Goal: Task Accomplishment & Management: Use online tool/utility

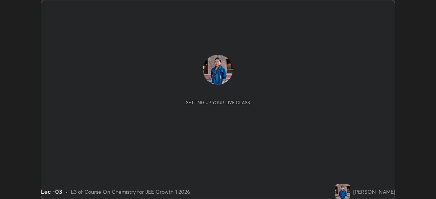
scroll to position [199, 436]
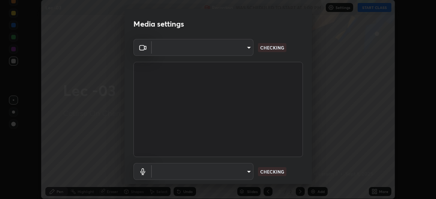
type input "df463704efc8c3d6d82446285d3d8ad2bc58552bb9147a11c789301828a3090f"
type input "communications"
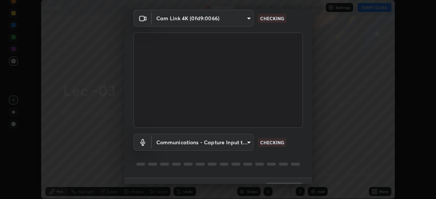
scroll to position [46, 0]
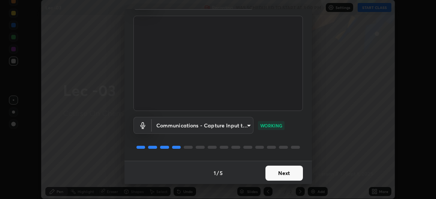
click at [280, 171] on button "Next" at bounding box center [283, 173] width 37 height 15
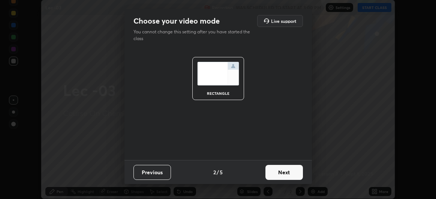
scroll to position [0, 0]
click at [283, 174] on button "Next" at bounding box center [283, 172] width 37 height 15
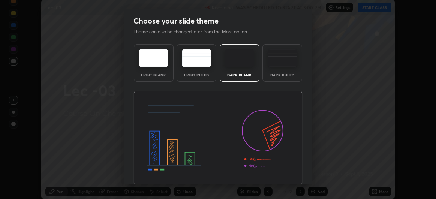
scroll to position [25, 0]
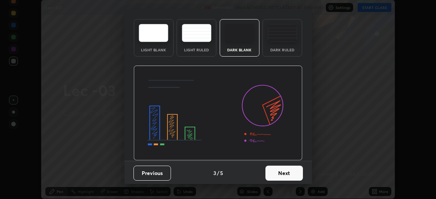
click at [273, 177] on button "Next" at bounding box center [283, 173] width 37 height 15
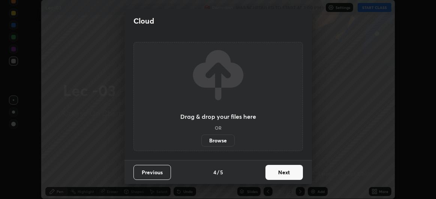
click at [271, 178] on button "Next" at bounding box center [283, 172] width 37 height 15
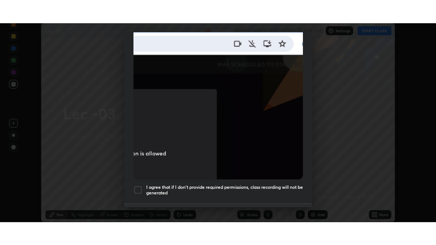
scroll to position [199, 0]
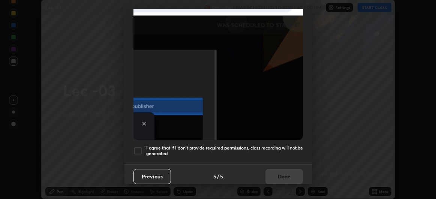
click at [142, 146] on div at bounding box center [137, 150] width 9 height 9
click at [281, 172] on button "Done" at bounding box center [283, 176] width 37 height 15
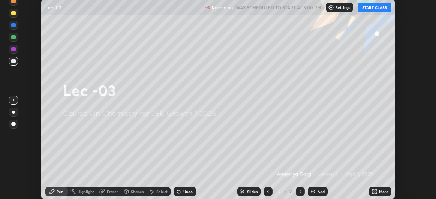
click at [372, 8] on button "START CLASS" at bounding box center [375, 7] width 34 height 9
click at [379, 192] on div "More" at bounding box center [383, 192] width 9 height 4
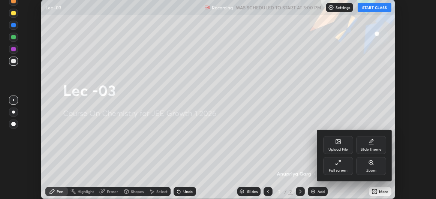
click at [342, 167] on div "Full screen" at bounding box center [338, 166] width 30 height 18
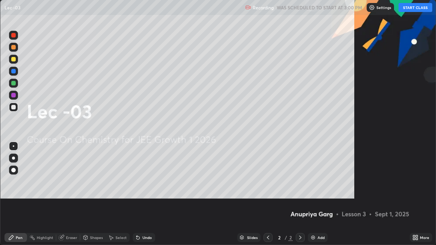
scroll to position [245, 436]
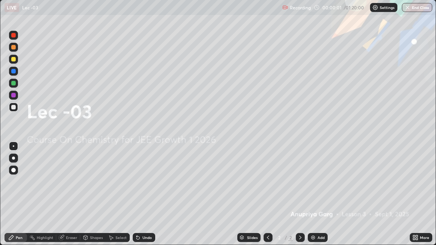
click at [316, 199] on div "Add" at bounding box center [318, 237] width 20 height 9
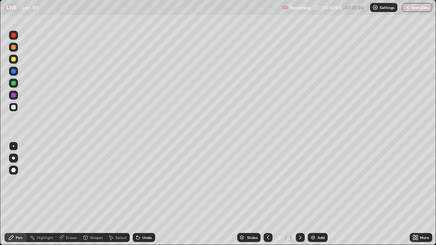
click at [15, 109] on div at bounding box center [13, 107] width 9 height 9
click at [66, 199] on div "Eraser" at bounding box center [71, 238] width 11 height 4
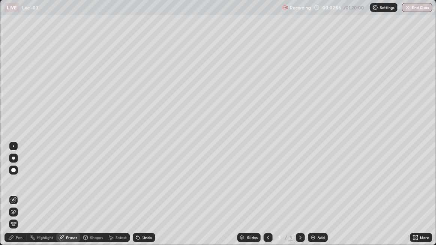
click at [19, 199] on div "Pen" at bounding box center [19, 238] width 7 height 4
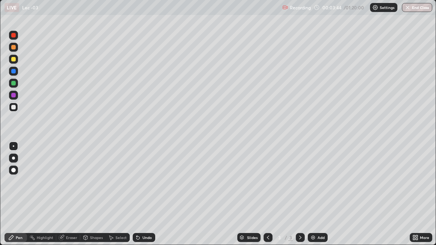
click at [15, 60] on div at bounding box center [13, 59] width 4 height 4
click at [66, 199] on div "Eraser" at bounding box center [71, 238] width 11 height 4
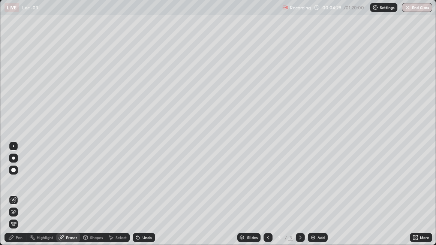
click at [19, 199] on div "Pen" at bounding box center [19, 238] width 7 height 4
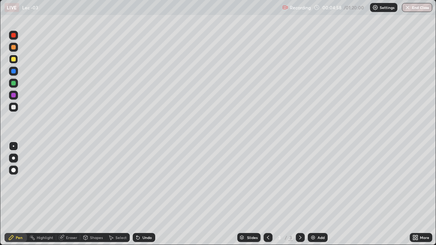
click at [72, 199] on div "Eraser" at bounding box center [71, 238] width 11 height 4
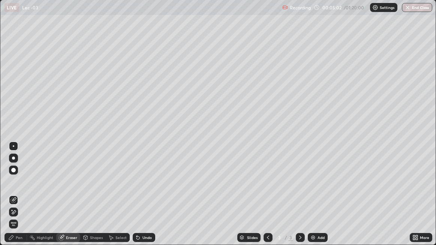
click at [12, 199] on icon at bounding box center [11, 238] width 6 height 6
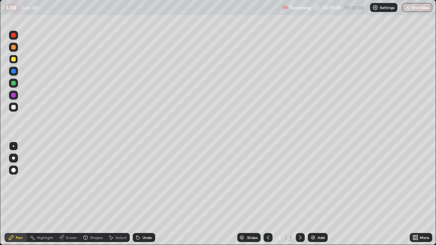
click at [46, 199] on div "Highlight" at bounding box center [45, 238] width 16 height 4
click at [17, 199] on div "Pen" at bounding box center [19, 238] width 7 height 4
click at [70, 199] on div "Eraser" at bounding box center [71, 238] width 11 height 4
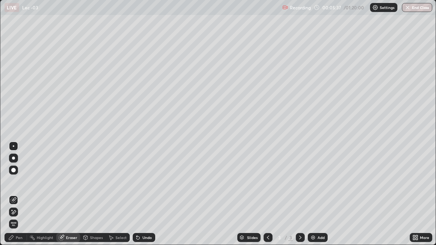
click at [19, 199] on div "Pen" at bounding box center [19, 238] width 7 height 4
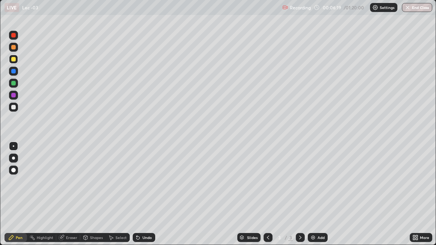
click at [65, 199] on div "Eraser" at bounding box center [68, 237] width 24 height 9
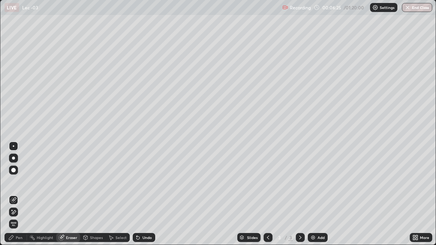
click at [16, 199] on div "Pen" at bounding box center [19, 238] width 7 height 4
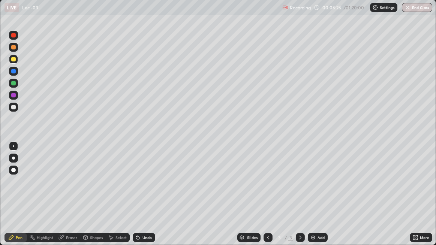
click at [15, 107] on div at bounding box center [13, 107] width 4 height 4
click at [16, 61] on div at bounding box center [13, 59] width 9 height 9
click at [0, 199] on div "Setting up your live class" at bounding box center [218, 123] width 436 height 246
click at [65, 199] on div "Eraser" at bounding box center [68, 237] width 24 height 9
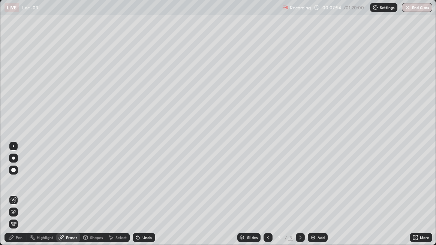
click at [16, 199] on div "Pen" at bounding box center [15, 237] width 22 height 9
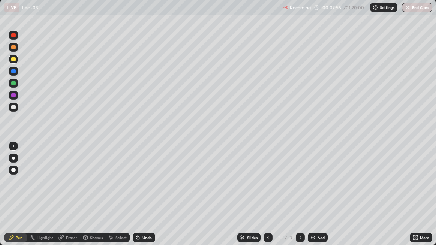
click at [15, 109] on div at bounding box center [13, 107] width 9 height 9
click at [70, 199] on div "Eraser" at bounding box center [71, 238] width 11 height 4
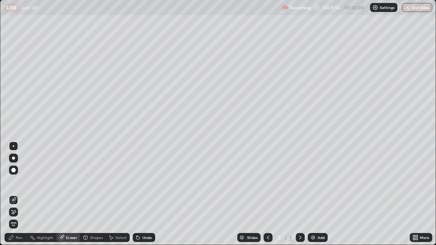
click at [21, 199] on div "Pen" at bounding box center [19, 238] width 7 height 4
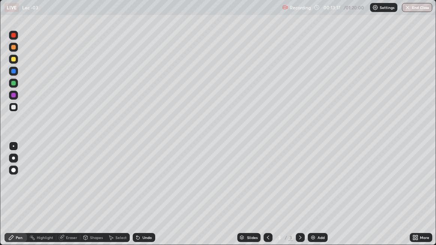
click at [317, 199] on div "Add" at bounding box center [318, 237] width 20 height 9
click at [68, 199] on div "Eraser" at bounding box center [71, 238] width 11 height 4
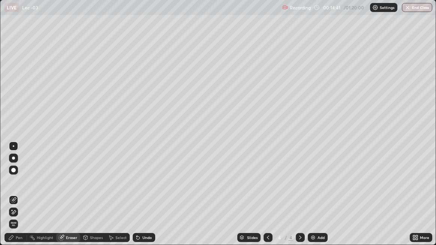
click at [19, 199] on div "Pen" at bounding box center [19, 238] width 7 height 4
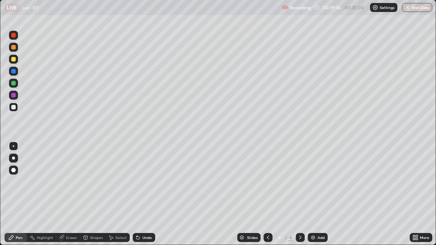
click at [17, 60] on div at bounding box center [13, 59] width 9 height 9
click at [300, 199] on icon at bounding box center [300, 238] width 6 height 6
click at [318, 199] on div "Add" at bounding box center [320, 238] width 7 height 4
click at [15, 109] on div at bounding box center [13, 107] width 4 height 4
click at [14, 61] on div at bounding box center [13, 59] width 9 height 9
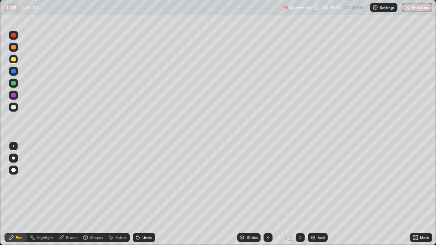
click at [66, 199] on div "Eraser" at bounding box center [71, 238] width 11 height 4
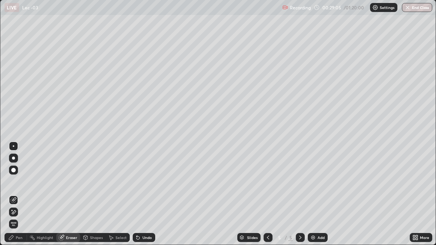
click at [15, 199] on div "Pen" at bounding box center [15, 237] width 22 height 9
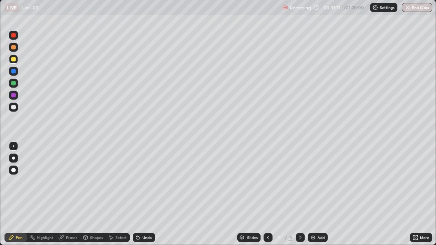
click at [321, 199] on div "Add" at bounding box center [320, 238] width 7 height 4
click at [15, 108] on div at bounding box center [13, 107] width 4 height 4
click at [22, 199] on div "Pen" at bounding box center [15, 237] width 22 height 9
click at [69, 199] on div "Eraser" at bounding box center [71, 238] width 11 height 4
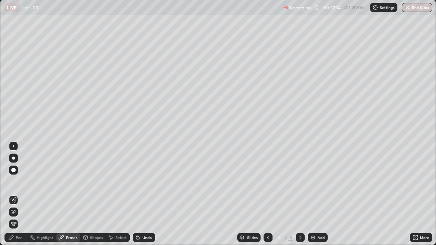
click at [19, 199] on div "Pen" at bounding box center [19, 238] width 7 height 4
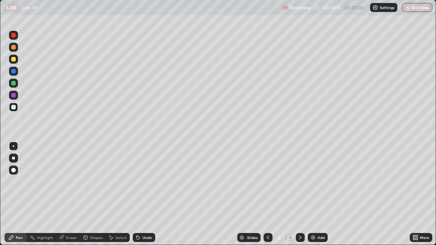
click at [67, 199] on div "Eraser" at bounding box center [71, 238] width 11 height 4
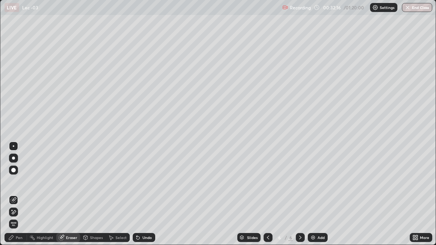
click at [14, 199] on icon at bounding box center [11, 238] width 6 height 6
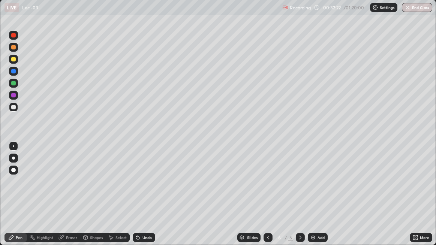
click at [49, 199] on div "Highlight" at bounding box center [45, 238] width 16 height 4
click at [76, 199] on div "Eraser" at bounding box center [71, 238] width 11 height 4
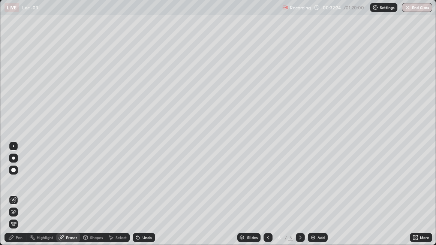
click at [11, 199] on icon at bounding box center [11, 238] width 6 height 6
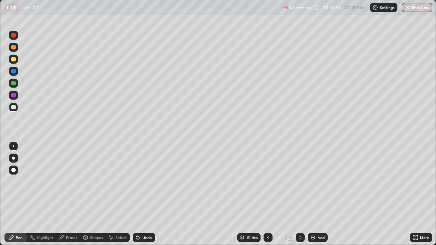
click at [16, 60] on div at bounding box center [13, 59] width 9 height 9
click at [69, 199] on div "Eraser" at bounding box center [71, 238] width 11 height 4
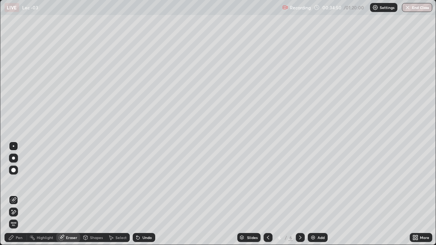
click at [24, 199] on div "Pen" at bounding box center [15, 237] width 22 height 9
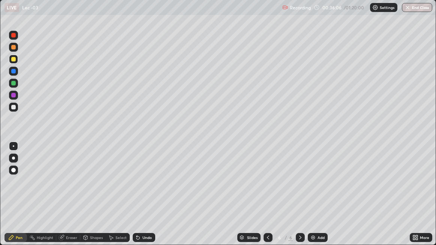
click at [74, 199] on div "Eraser" at bounding box center [71, 238] width 11 height 4
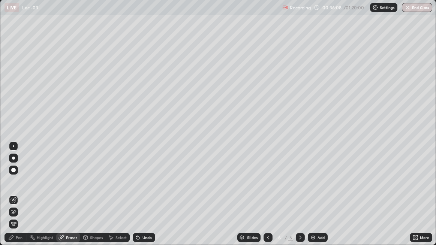
click at [20, 199] on div "Pen" at bounding box center [19, 238] width 7 height 4
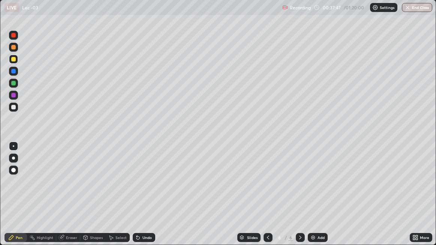
click at [319, 199] on div "Add" at bounding box center [320, 238] width 7 height 4
click at [16, 108] on div at bounding box center [13, 107] width 9 height 9
click at [72, 199] on div "Eraser" at bounding box center [71, 238] width 11 height 4
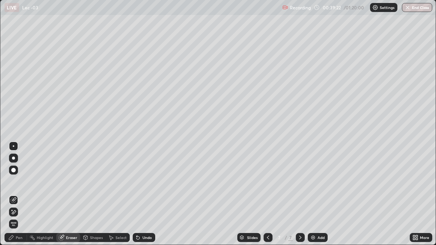
click at [18, 199] on div "Pen" at bounding box center [19, 238] width 7 height 4
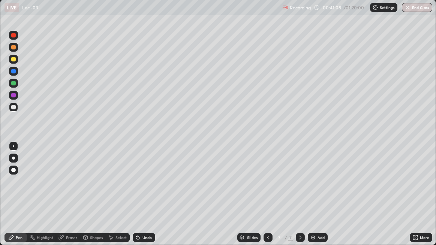
click at [15, 83] on div at bounding box center [13, 83] width 4 height 4
click at [70, 199] on div "Eraser" at bounding box center [71, 238] width 11 height 4
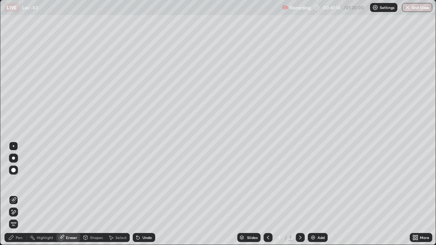
click at [17, 199] on div "Pen" at bounding box center [19, 238] width 7 height 4
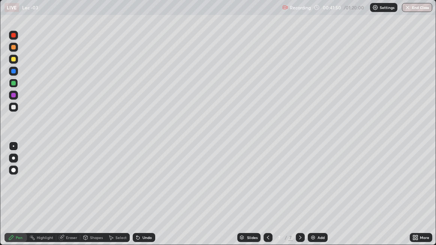
click at [16, 107] on div at bounding box center [13, 107] width 9 height 9
click at [16, 85] on div at bounding box center [13, 83] width 9 height 9
click at [313, 199] on img at bounding box center [313, 238] width 6 height 6
click at [15, 108] on div at bounding box center [13, 107] width 4 height 4
click at [74, 199] on div "Eraser" at bounding box center [71, 238] width 11 height 4
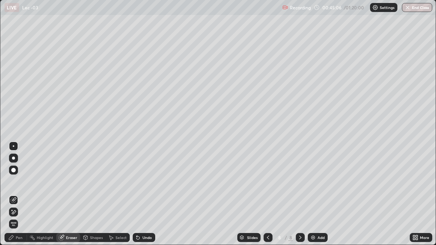
click at [21, 199] on div "Pen" at bounding box center [19, 238] width 7 height 4
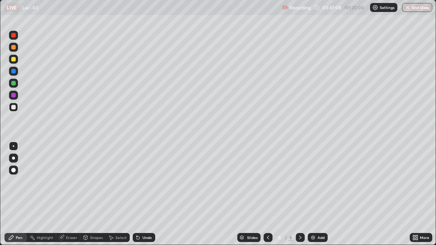
click at [71, 199] on div "Eraser" at bounding box center [71, 238] width 11 height 4
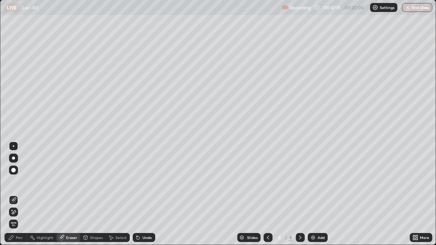
click at [16, 199] on div "Pen" at bounding box center [19, 238] width 7 height 4
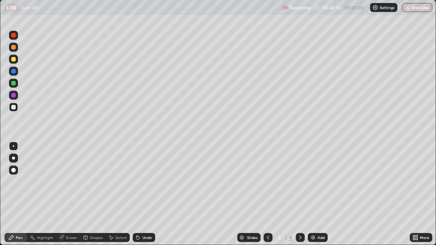
click at [316, 199] on div "Add" at bounding box center [318, 237] width 20 height 9
click at [267, 199] on icon at bounding box center [268, 238] width 6 height 6
click at [65, 199] on div "Eraser" at bounding box center [68, 237] width 24 height 9
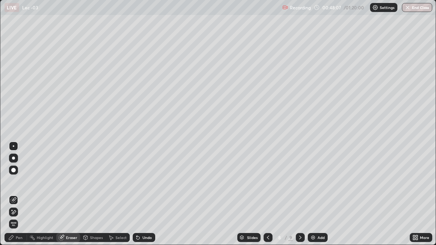
click at [16, 199] on div "Pen" at bounding box center [19, 238] width 7 height 4
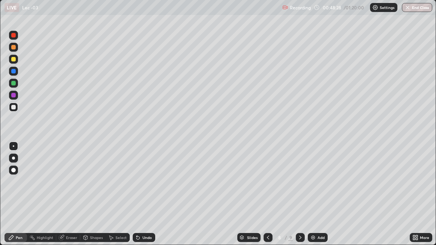
click at [319, 199] on div "Add" at bounding box center [320, 238] width 7 height 4
click at [62, 199] on icon at bounding box center [60, 237] width 5 height 5
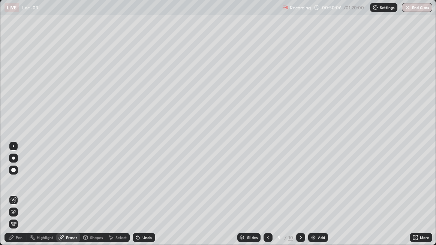
click at [21, 199] on div "Pen" at bounding box center [19, 238] width 7 height 4
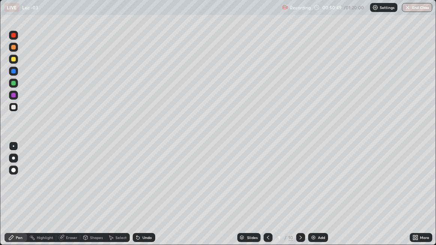
click at [85, 199] on icon at bounding box center [85, 237] width 4 height 1
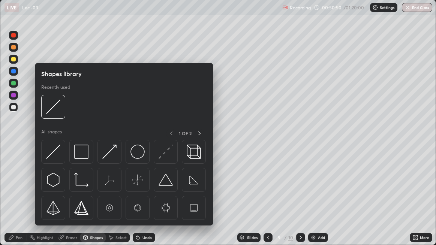
click at [67, 199] on div "Eraser" at bounding box center [71, 238] width 11 height 4
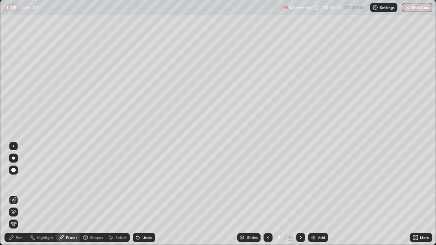
click at [19, 199] on div "Pen" at bounding box center [19, 238] width 7 height 4
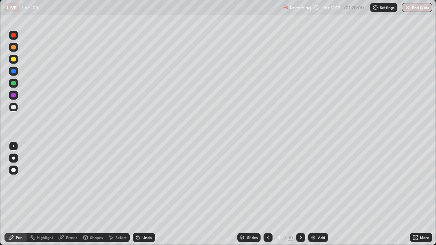
click at [72, 199] on div "Eraser" at bounding box center [71, 238] width 11 height 4
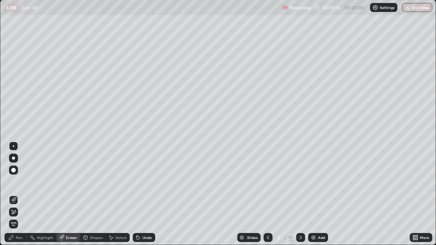
click at [18, 199] on div "Pen" at bounding box center [19, 238] width 7 height 4
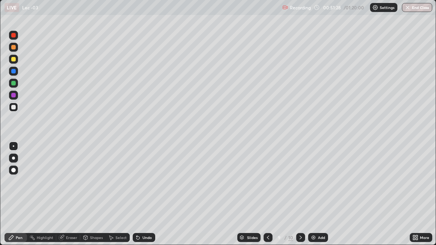
click at [17, 61] on div at bounding box center [13, 59] width 9 height 9
click at [17, 108] on div at bounding box center [13, 107] width 9 height 9
click at [16, 84] on div at bounding box center [13, 83] width 9 height 9
click at [13, 48] on div at bounding box center [13, 47] width 4 height 4
click at [18, 109] on div at bounding box center [13, 107] width 12 height 12
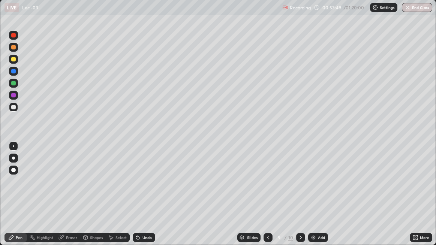
click at [16, 50] on div at bounding box center [13, 47] width 9 height 9
click at [67, 199] on div "Eraser" at bounding box center [71, 238] width 11 height 4
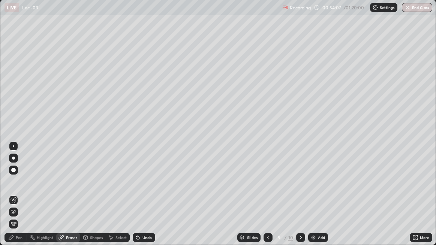
click at [15, 199] on div "Pen" at bounding box center [15, 237] width 22 height 9
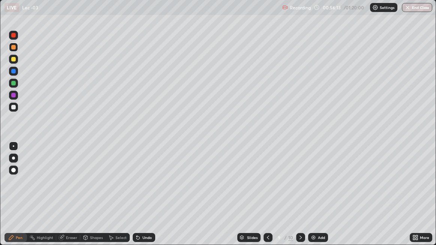
click at [16, 83] on div at bounding box center [13, 83] width 9 height 9
click at [21, 199] on div "Pen" at bounding box center [19, 238] width 7 height 4
click at [13, 104] on div at bounding box center [13, 107] width 9 height 9
click at [13, 111] on div at bounding box center [13, 107] width 9 height 9
click at [319, 199] on div "Add" at bounding box center [321, 238] width 7 height 4
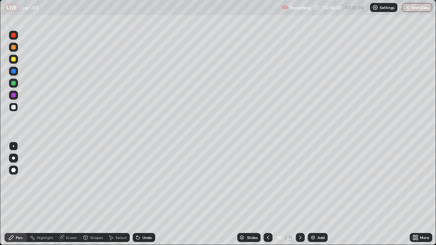
click at [267, 199] on icon at bounding box center [268, 238] width 6 height 6
click at [298, 199] on icon at bounding box center [300, 238] width 6 height 6
click at [65, 199] on div "Eraser" at bounding box center [68, 237] width 24 height 9
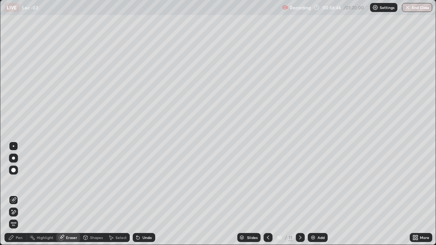
click at [14, 199] on icon at bounding box center [11, 238] width 6 height 6
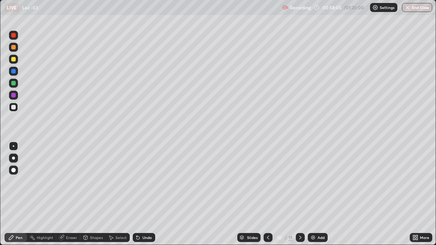
click at [69, 199] on div "Eraser" at bounding box center [71, 238] width 11 height 4
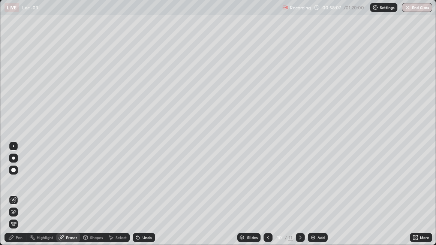
click at [16, 199] on div "Pen" at bounding box center [19, 238] width 7 height 4
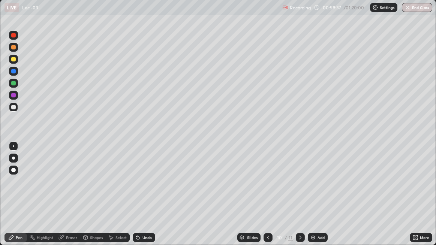
click at [14, 63] on div at bounding box center [13, 59] width 9 height 9
click at [67, 199] on div "Eraser" at bounding box center [71, 238] width 11 height 4
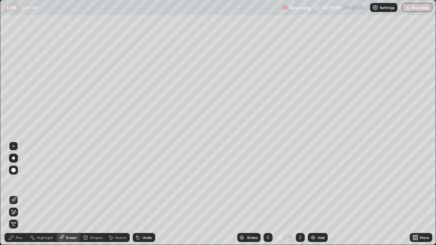
click at [14, 199] on div "Pen" at bounding box center [15, 237] width 22 height 9
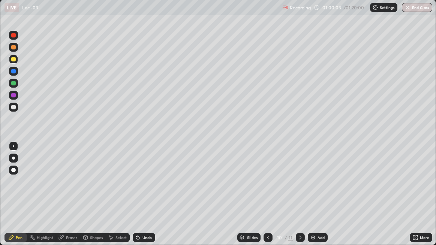
click at [72, 199] on div "Eraser" at bounding box center [71, 238] width 11 height 4
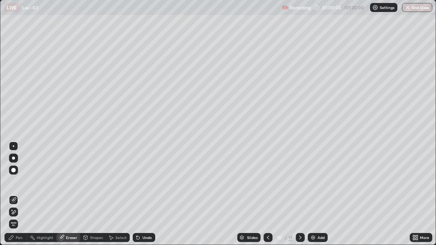
click at [22, 199] on div "Pen" at bounding box center [15, 237] width 22 height 9
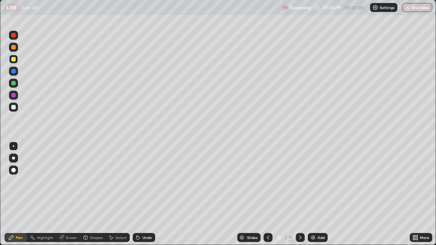
click at [16, 108] on div at bounding box center [13, 107] width 9 height 9
click at [72, 199] on div "Eraser" at bounding box center [71, 238] width 11 height 4
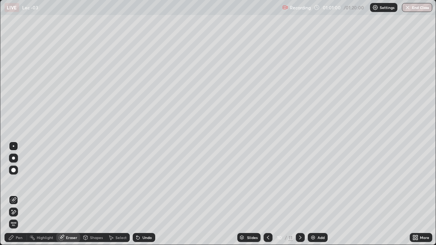
click at [20, 199] on div "Pen" at bounding box center [19, 238] width 7 height 4
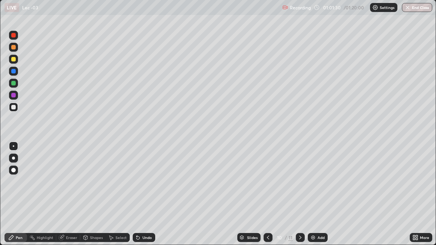
click at [67, 199] on div "Eraser" at bounding box center [71, 238] width 11 height 4
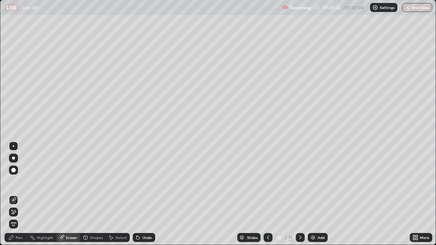
click at [21, 199] on div "Pen" at bounding box center [19, 238] width 7 height 4
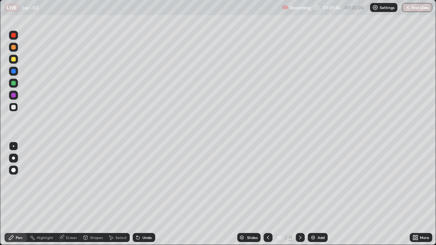
click at [16, 60] on div at bounding box center [13, 59] width 9 height 9
click at [66, 199] on div "Eraser" at bounding box center [71, 238] width 11 height 4
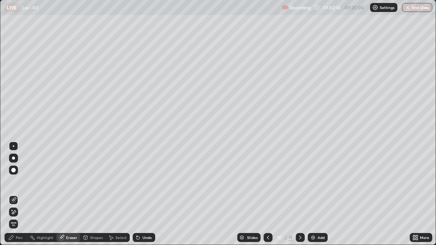
click at [13, 199] on icon at bounding box center [11, 238] width 6 height 6
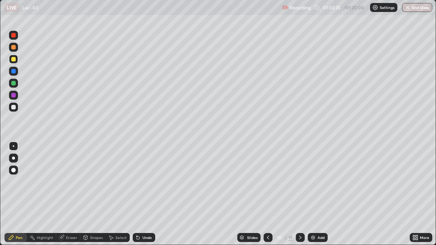
click at [16, 106] on div at bounding box center [13, 107] width 9 height 9
click at [15, 71] on div at bounding box center [13, 71] width 4 height 4
click at [12, 108] on div at bounding box center [13, 107] width 4 height 4
click at [194, 199] on div "Slides 10 / 11 Add" at bounding box center [282, 237] width 255 height 15
click at [200, 199] on div "Slides 10 / 11 Add" at bounding box center [282, 237] width 255 height 15
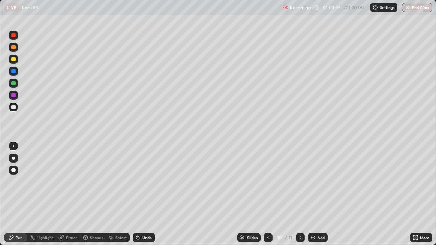
click at [203, 199] on div "Slides 10 / 11 Add" at bounding box center [282, 237] width 255 height 15
click at [209, 199] on div "Slides 10 / 11 Add" at bounding box center [282, 237] width 255 height 15
click at [203, 199] on div "Slides 10 / 11 Add" at bounding box center [282, 237] width 255 height 15
click at [21, 199] on div "Pen" at bounding box center [19, 238] width 7 height 4
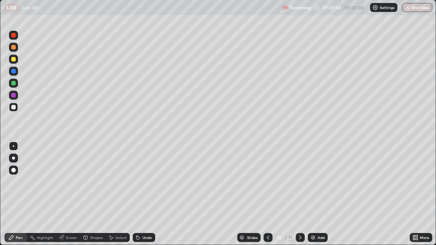
click at [316, 199] on div "Add" at bounding box center [318, 237] width 20 height 9
click at [267, 199] on icon at bounding box center [268, 238] width 6 height 6
click at [318, 199] on div "Add" at bounding box center [318, 237] width 20 height 9
click at [70, 199] on div "Eraser" at bounding box center [71, 238] width 11 height 4
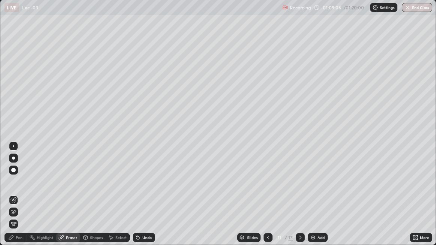
click at [15, 199] on div "Pen" at bounding box center [15, 237] width 22 height 9
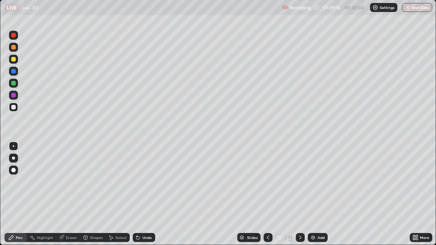
click at [63, 199] on icon at bounding box center [62, 237] width 4 height 4
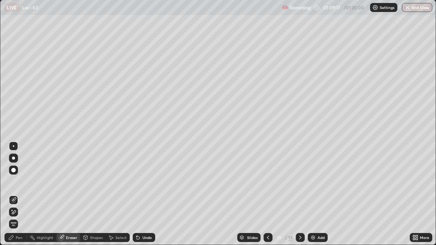
click at [14, 199] on div "Pen" at bounding box center [15, 237] width 22 height 9
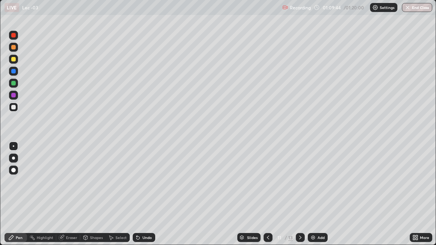
click at [67, 199] on div "Eraser" at bounding box center [71, 238] width 11 height 4
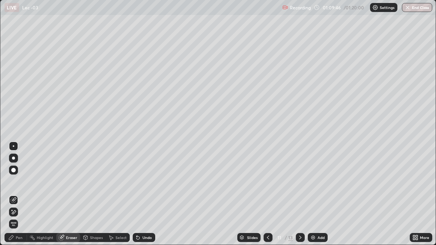
click at [17, 199] on div "Pen" at bounding box center [19, 238] width 7 height 4
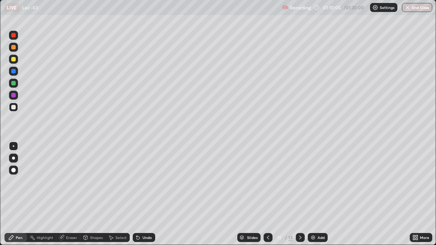
click at [69, 199] on div "Eraser" at bounding box center [71, 238] width 11 height 4
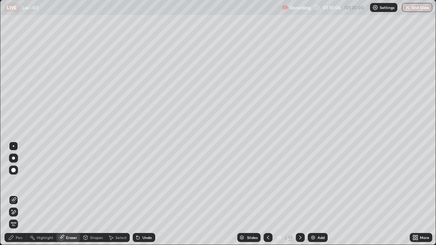
click at [17, 199] on div "Pen" at bounding box center [19, 238] width 7 height 4
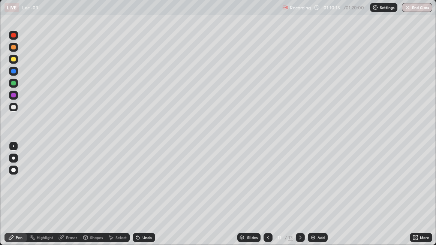
click at [67, 199] on div "Eraser" at bounding box center [71, 238] width 11 height 4
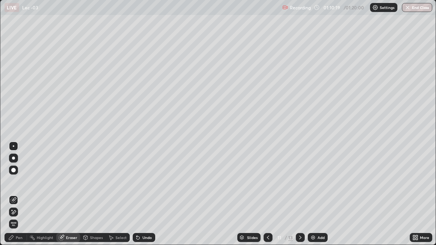
click at [18, 199] on div "Pen" at bounding box center [15, 237] width 22 height 9
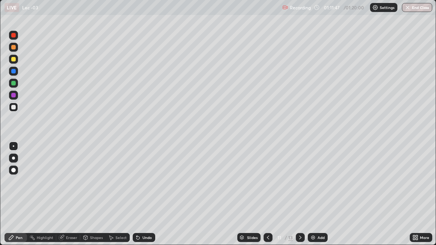
click at [416, 8] on button "End Class" at bounding box center [417, 7] width 30 height 9
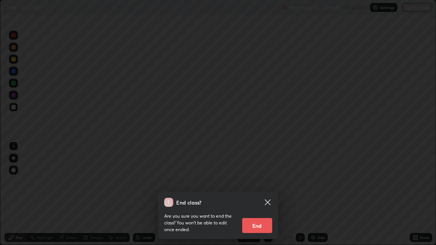
click at [262, 199] on button "End" at bounding box center [257, 225] width 30 height 15
